Goal: Task Accomplishment & Management: Use online tool/utility

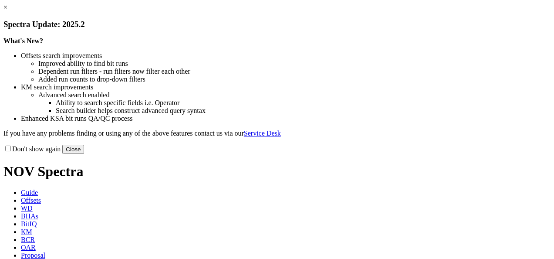
click at [84, 154] on button "Close" at bounding box center [73, 149] width 22 height 9
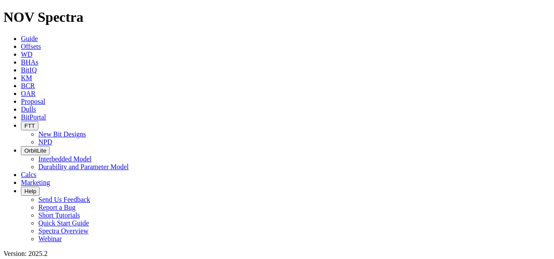
click at [36, 90] on link "OAR" at bounding box center [28, 93] width 15 height 7
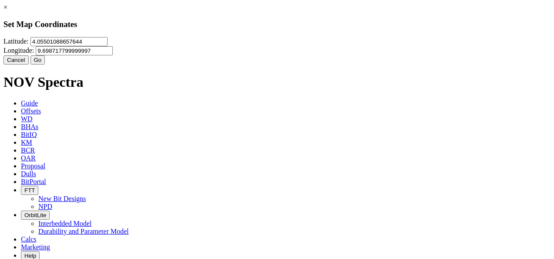
drag, startPoint x: 216, startPoint y: 52, endPoint x: 139, endPoint y: 63, distance: 78.3
click at [139, 63] on div "× Set Map Coordinates [GEOGRAPHIC_DATA] Cancel Go" at bounding box center [276, 33] width 547 height 61
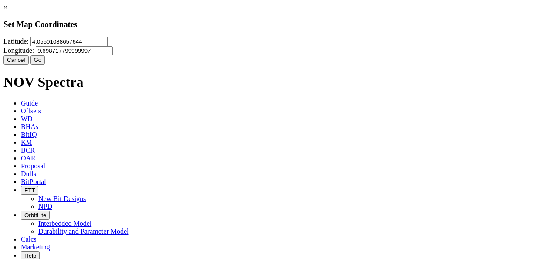
drag, startPoint x: 236, startPoint y: 55, endPoint x: 144, endPoint y: 58, distance: 92.5
click at [144, 58] on div "× Set Map Coordinates [GEOGRAPHIC_DATA] Cancel Go" at bounding box center [276, 33] width 547 height 61
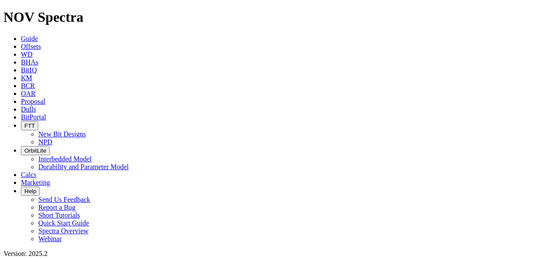
scroll to position [131, 0]
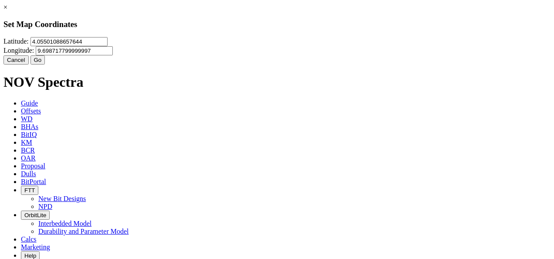
drag, startPoint x: 217, startPoint y: 52, endPoint x: 105, endPoint y: 65, distance: 112.4
click at [105, 65] on div "× Set Map Coordinates [GEOGRAPHIC_DATA] Cancel Go" at bounding box center [276, 33] width 547 height 61
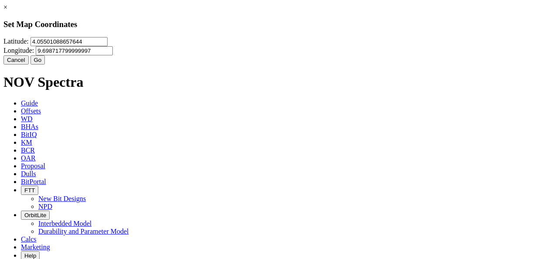
click at [108, 46] on input "4.05501088657644" at bounding box center [69, 41] width 77 height 9
type input "4"
paste input "1.2635"
type input "1.2635"
click at [113, 51] on input "9.698717799999997" at bounding box center [74, 50] width 77 height 9
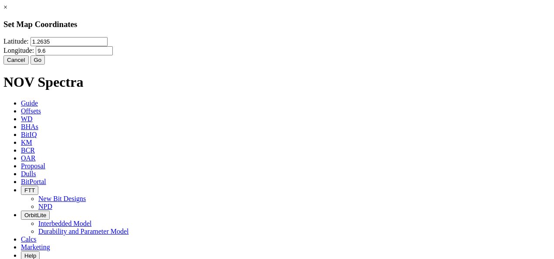
type input "9"
paste input "30.7562"
type input "30.7562"
click at [45, 65] on button "Go" at bounding box center [38, 59] width 15 height 9
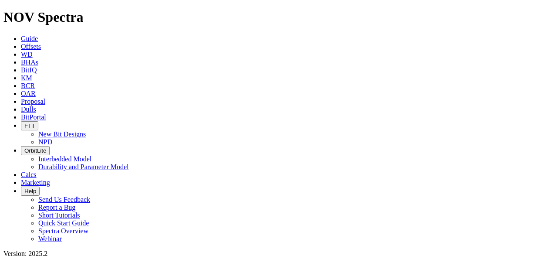
scroll to position [131, 0]
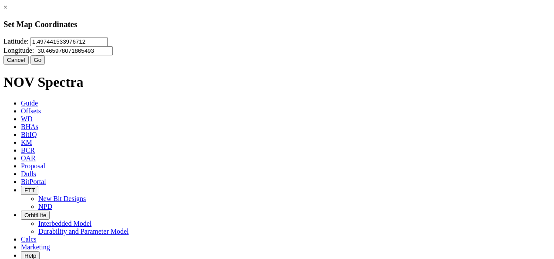
drag, startPoint x: 220, startPoint y: 55, endPoint x: 133, endPoint y: 72, distance: 88.0
click at [134, 65] on div "× Set Map Coordinates [GEOGRAPHIC_DATA] Cancel Go" at bounding box center [276, 33] width 547 height 61
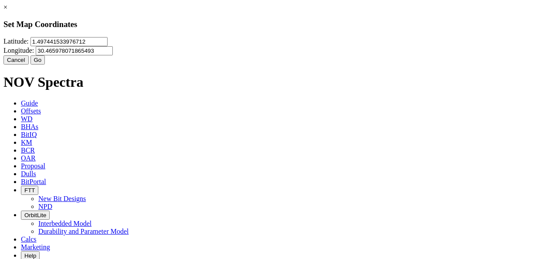
click at [108, 46] on input "1.497441533976712" at bounding box center [69, 41] width 77 height 9
type input "1"
paste input "1.2635"
type input "1.2635"
click at [113, 54] on input "30.465978071865493" at bounding box center [74, 50] width 77 height 9
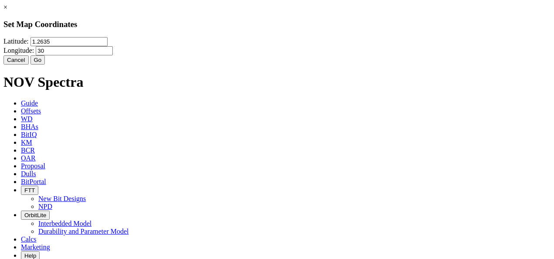
type input "3"
paste input "30.7562"
type input "30.7562"
click at [45, 65] on button "Go" at bounding box center [38, 59] width 15 height 9
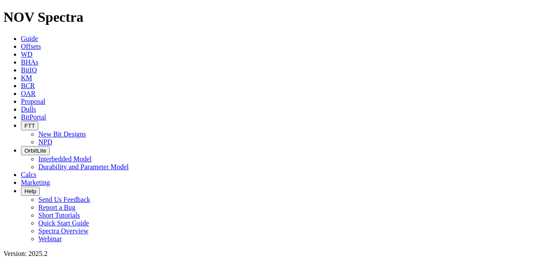
checkbox input "false"
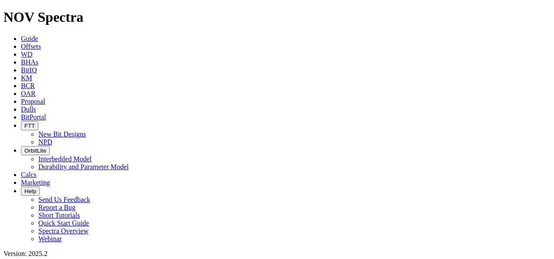
radio input "true"
radio input "false"
drag, startPoint x: 52, startPoint y: 168, endPoint x: 84, endPoint y: 161, distance: 32.7
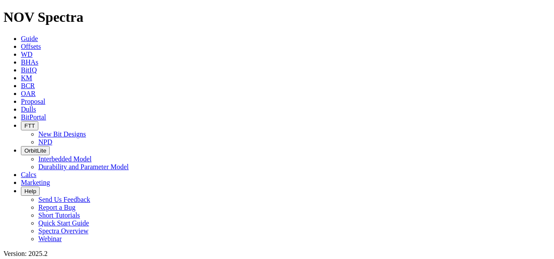
drag, startPoint x: 58, startPoint y: 163, endPoint x: 71, endPoint y: 169, distance: 14.3
type input "200"
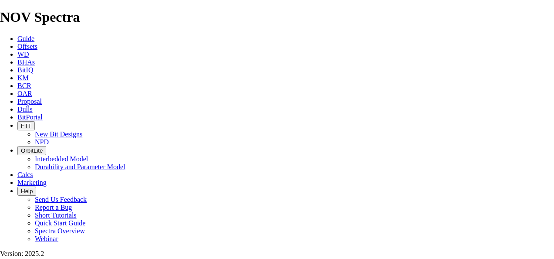
select select "number:18"
select select "number:16"
